Goal: Task Accomplishment & Management: Complete application form

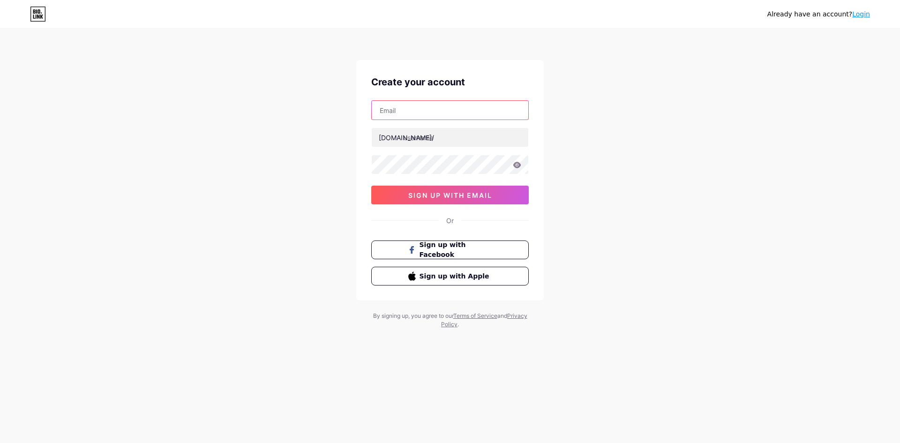
click at [401, 106] on input "text" at bounding box center [450, 110] width 157 height 19
type input "[EMAIL_ADDRESS][DOMAIN_NAME]"
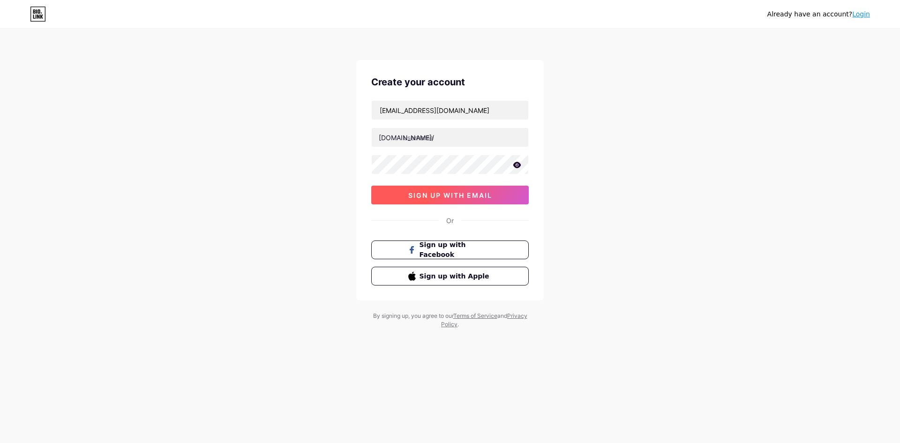
click at [492, 186] on button "sign up with email" at bounding box center [450, 195] width 158 height 19
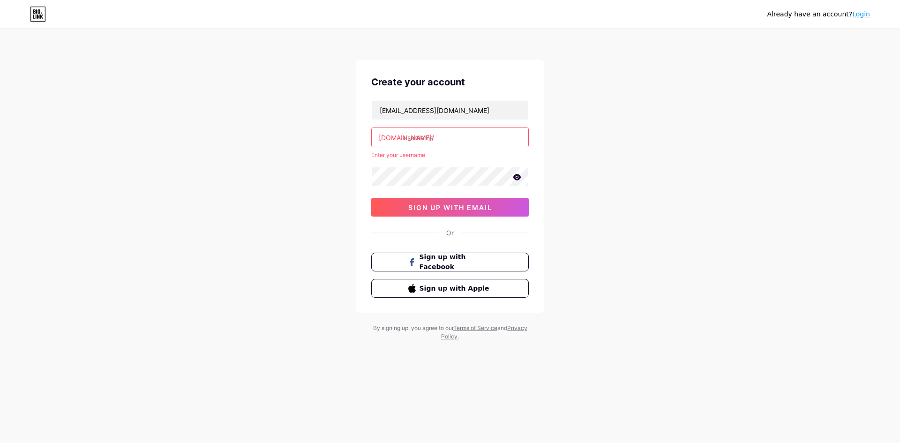
click at [437, 136] on input "text" at bounding box center [450, 137] width 157 height 19
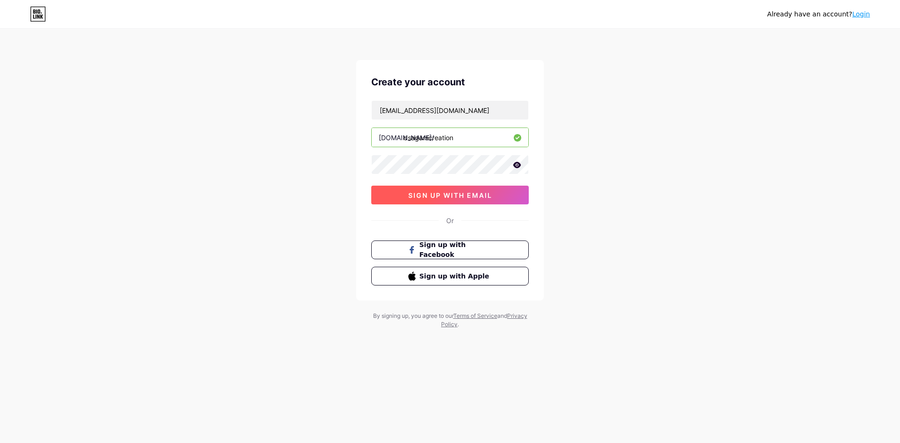
type input "dsagarscreation"
click at [470, 192] on span "sign up with email" at bounding box center [450, 195] width 84 height 8
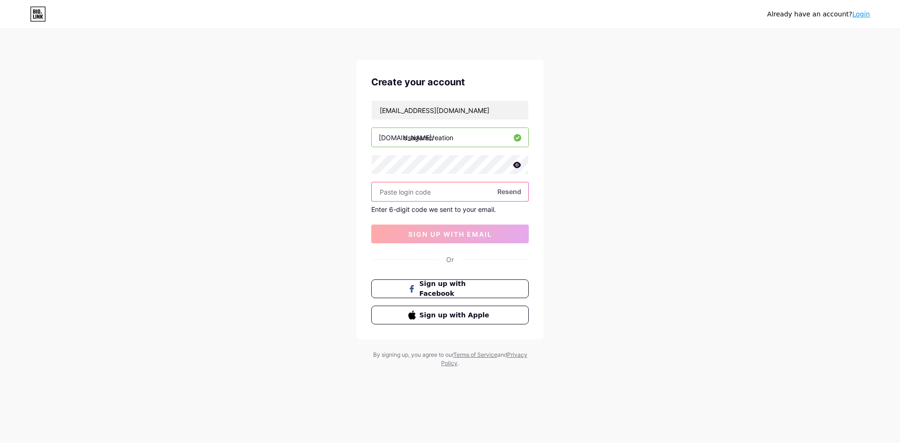
paste input "354919"
type input "354919"
click at [442, 233] on span "sign up with email" at bounding box center [450, 234] width 84 height 8
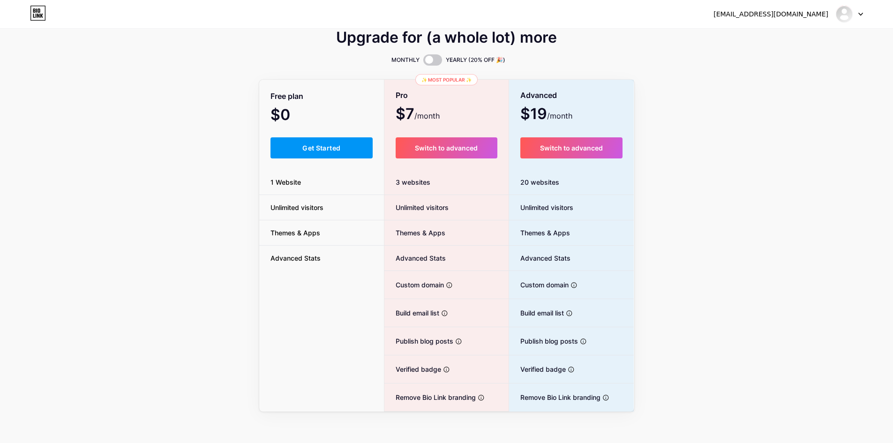
scroll to position [17, 0]
